Goal: Task Accomplishment & Management: Use online tool/utility

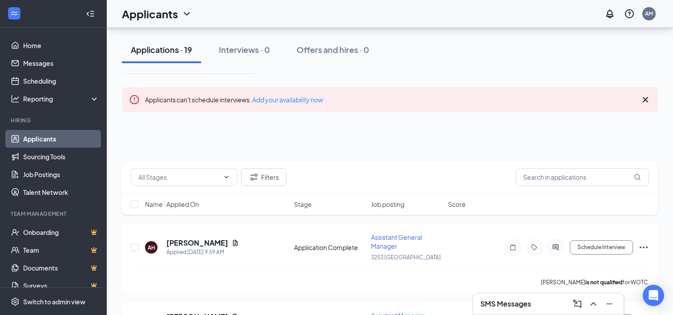
scroll to position [89, 0]
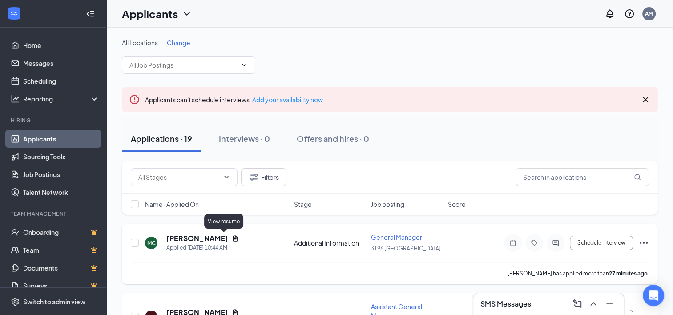
click at [233, 235] on icon "Document" at bounding box center [235, 238] width 5 height 6
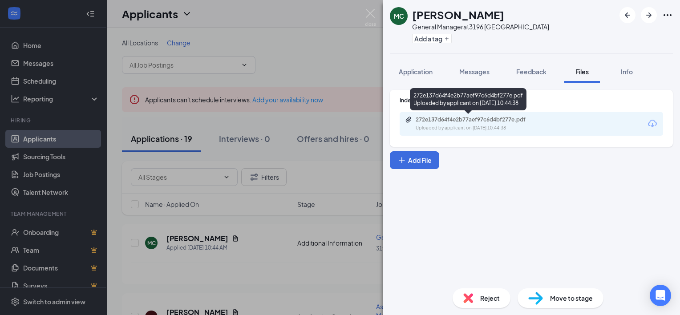
click at [454, 129] on div "Uploaded by applicant on [DATE] 10:44:38" at bounding box center [482, 128] width 133 height 7
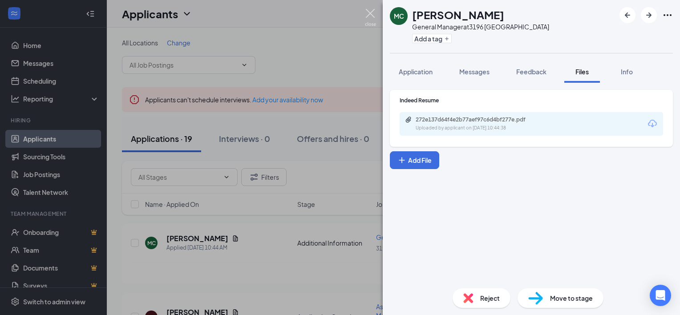
click at [372, 16] on img at bounding box center [370, 17] width 11 height 17
